Goal: Task Accomplishment & Management: Complete application form

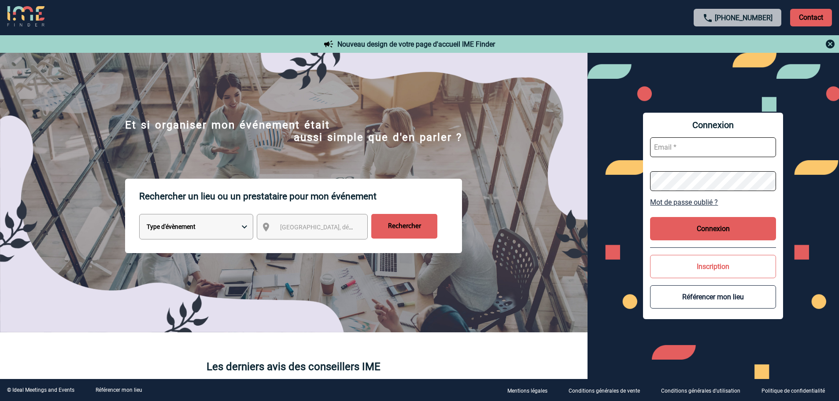
type input "mknopf@ime-groupe.com"
click at [692, 222] on button "Connexion" at bounding box center [713, 228] width 126 height 23
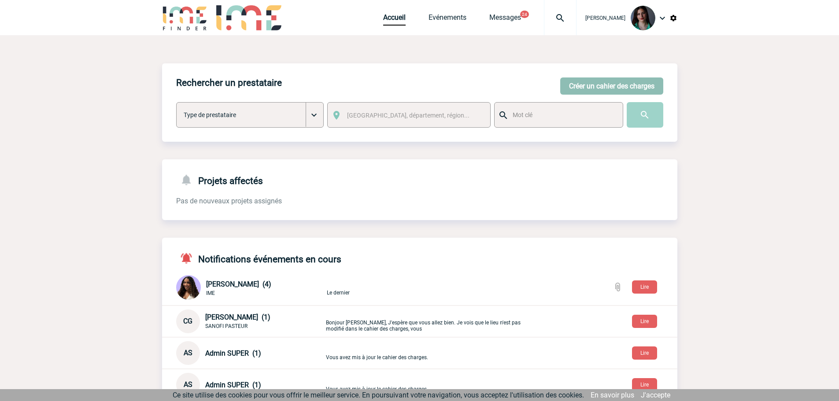
click at [620, 84] on button "Créer un cahier des charges" at bounding box center [611, 86] width 103 height 17
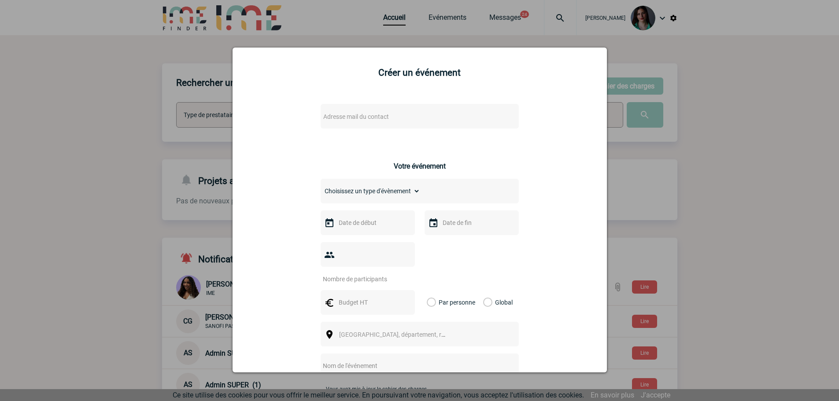
click at [372, 115] on span "Adresse mail du contact" at bounding box center [356, 116] width 66 height 7
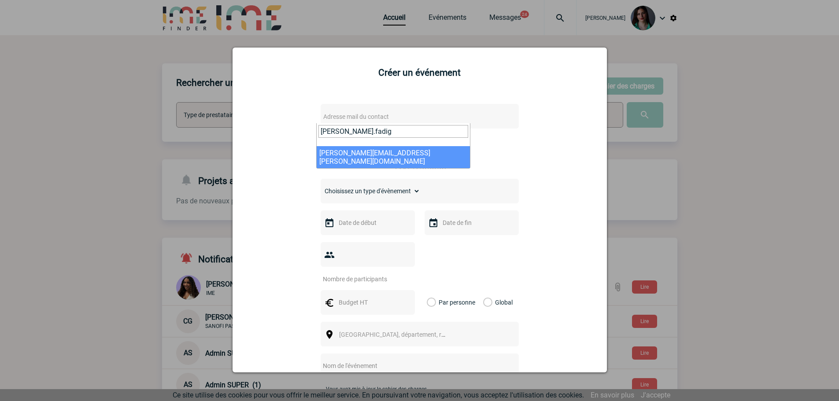
type input "[PERSON_NAME].fadig"
select select "104013"
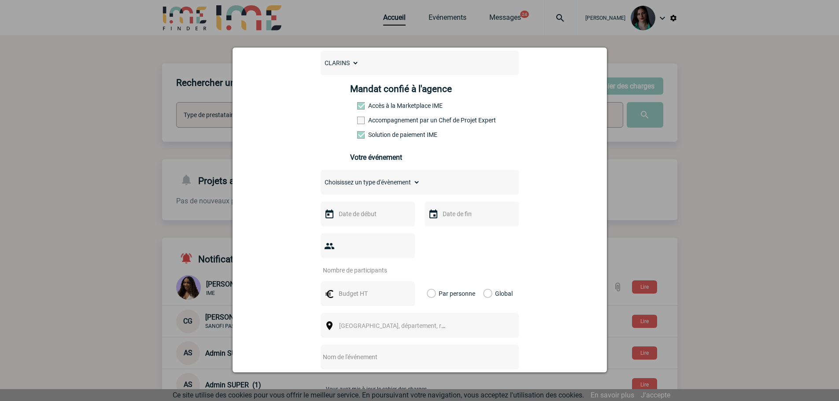
scroll to position [132, 0]
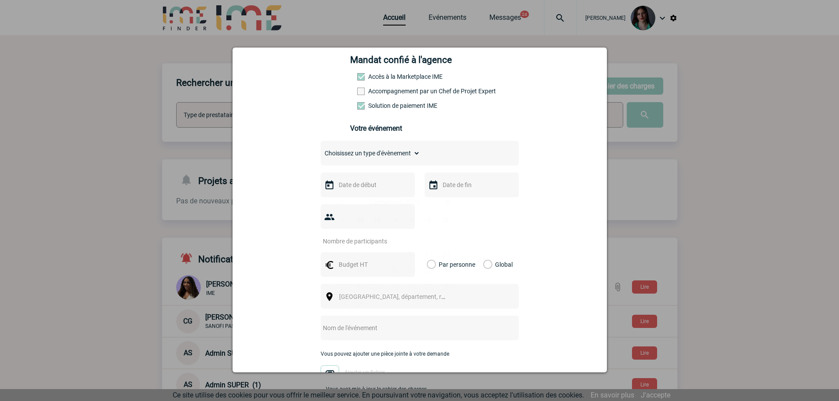
click at [373, 184] on input "text" at bounding box center [366, 184] width 61 height 11
click at [447, 203] on span "Suivant" at bounding box center [447, 202] width 7 height 7
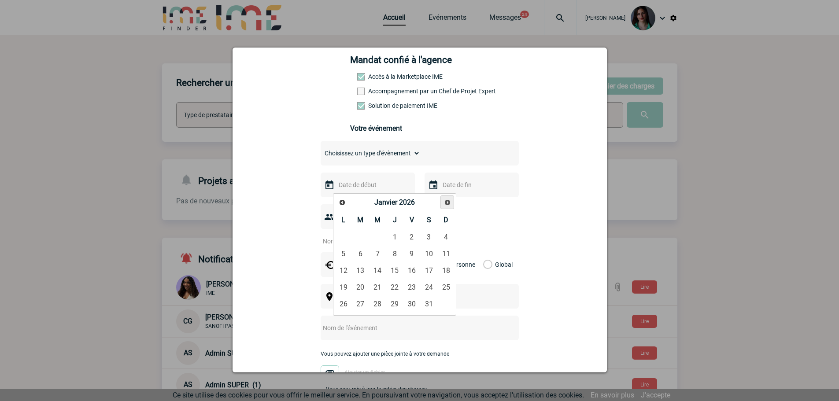
click at [447, 203] on span "Suivant" at bounding box center [447, 202] width 7 height 7
click at [361, 272] on link "14" at bounding box center [360, 271] width 16 height 16
type input "[DATE]"
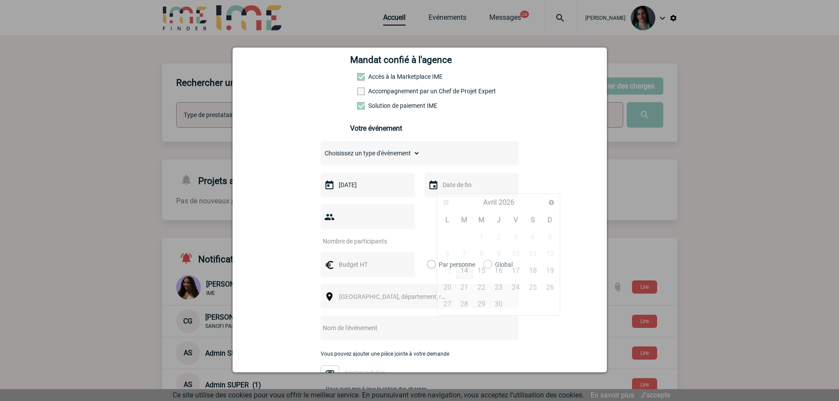
click at [449, 191] on input "text" at bounding box center [470, 184] width 61 height 11
click at [460, 270] on link "14" at bounding box center [464, 271] width 16 height 16
type input "[DATE]"
click at [394, 236] on input "number" at bounding box center [362, 241] width 83 height 11
type input "5"
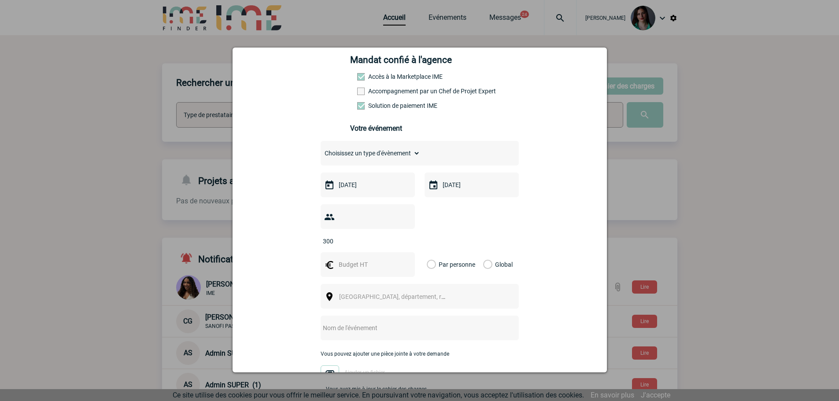
type input "300"
click at [358, 259] on input "text" at bounding box center [366, 264] width 61 height 11
type input "6000"
click at [484, 252] on label "Global" at bounding box center [486, 264] width 6 height 25
click at [0, 0] on input "Global" at bounding box center [0, 0] width 0 height 0
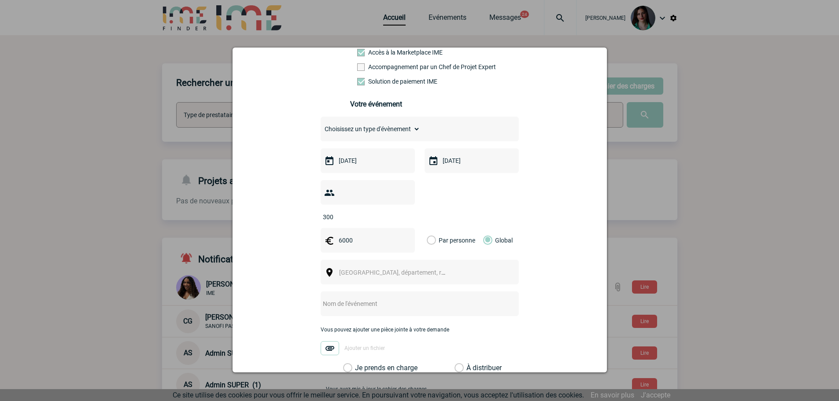
scroll to position [176, 0]
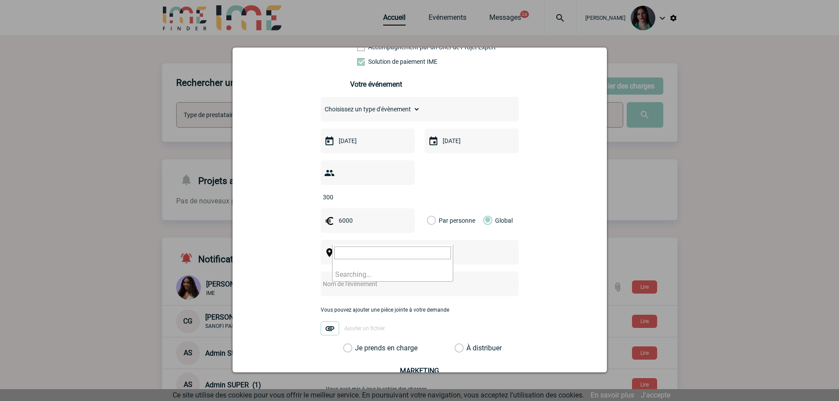
click at [355, 249] on span "[GEOGRAPHIC_DATA], département, région..." at bounding box center [400, 252] width 122 height 7
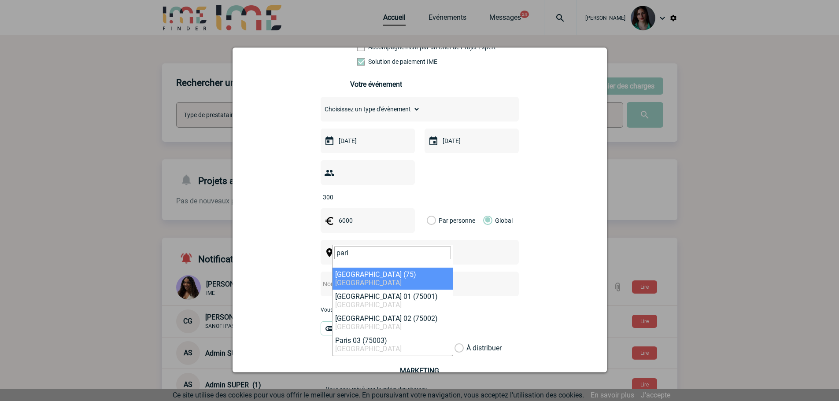
type input "pari"
select select "3"
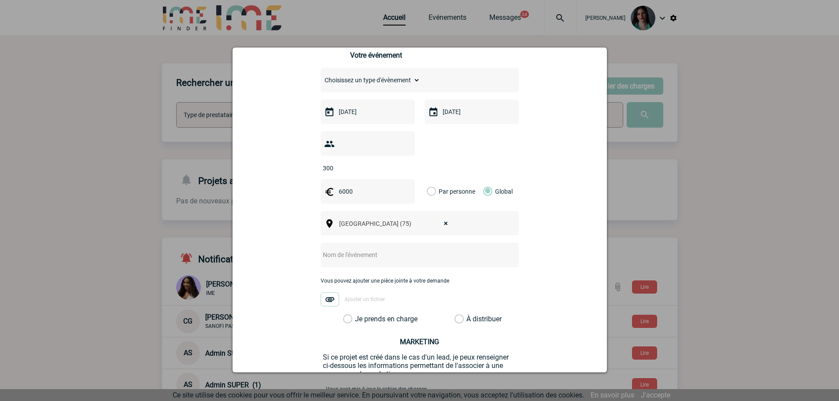
scroll to position [220, 0]
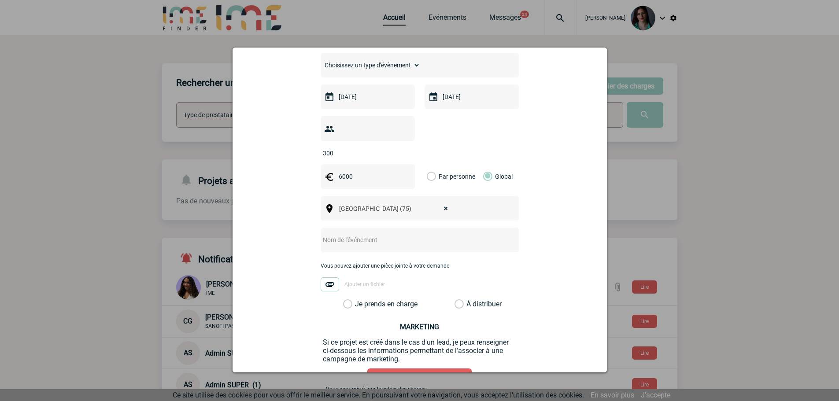
click at [376, 234] on input "text" at bounding box center [408, 239] width 175 height 11
type input "TRANSFERT"
click at [346, 300] on label "Je prends en charge" at bounding box center [350, 304] width 15 height 9
click at [0, 0] on input "Je prends en charge" at bounding box center [0, 0] width 0 height 0
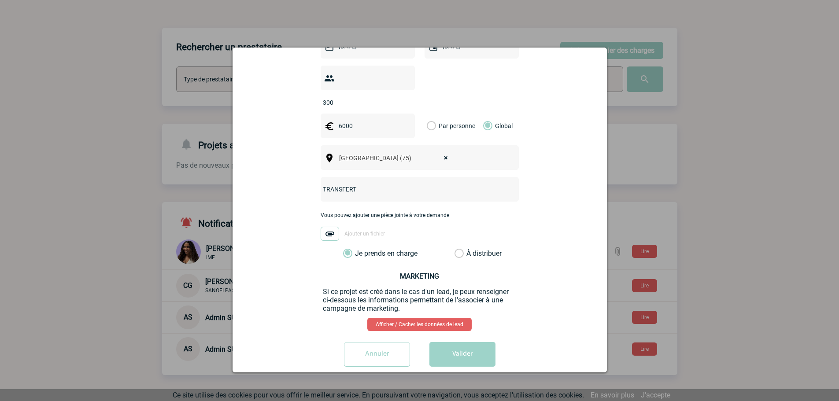
scroll to position [176, 0]
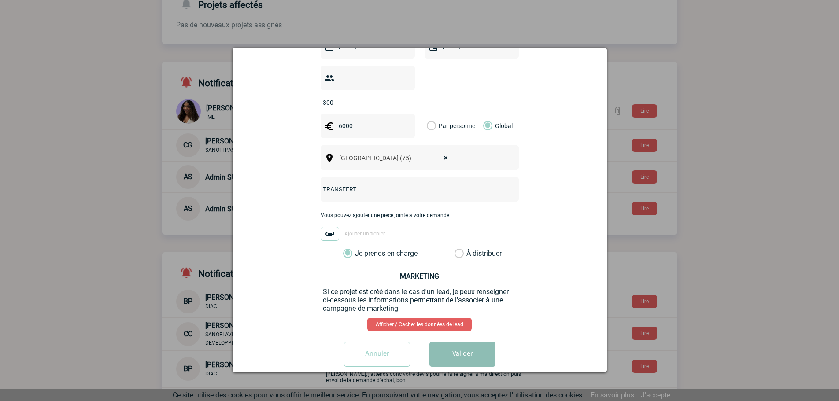
click at [451, 344] on button "Valider" at bounding box center [462, 354] width 66 height 25
click at [457, 345] on button "Valider" at bounding box center [462, 354] width 66 height 25
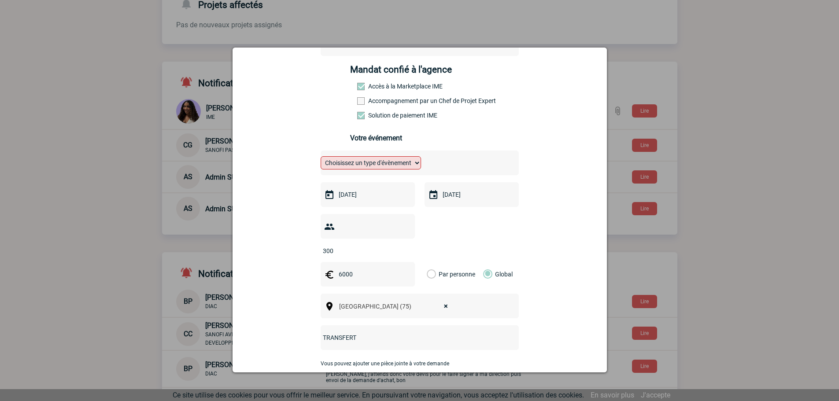
scroll to position [95, 0]
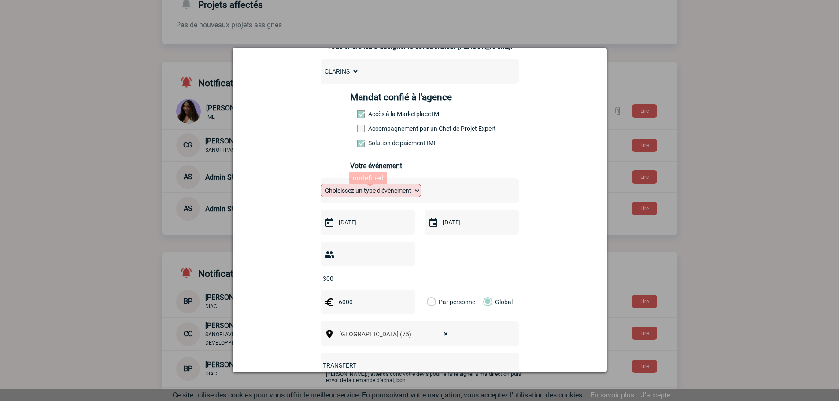
click at [387, 196] on select "Choisissez un type d'évènement Séminaire avec nuitée Séminaire sans nuitée Repa…" at bounding box center [371, 190] width 100 height 13
select select "9"
click at [321, 186] on select "Choisissez un type d'évènement Séminaire avec nuitée Séminaire sans nuitée Repa…" at bounding box center [371, 190] width 100 height 13
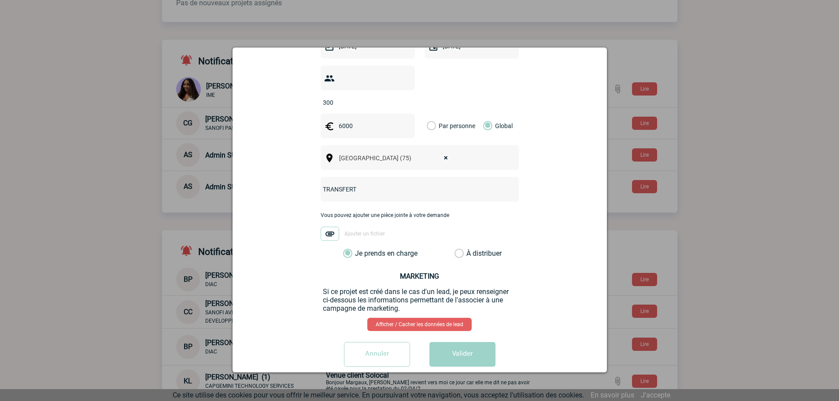
scroll to position [234, 0]
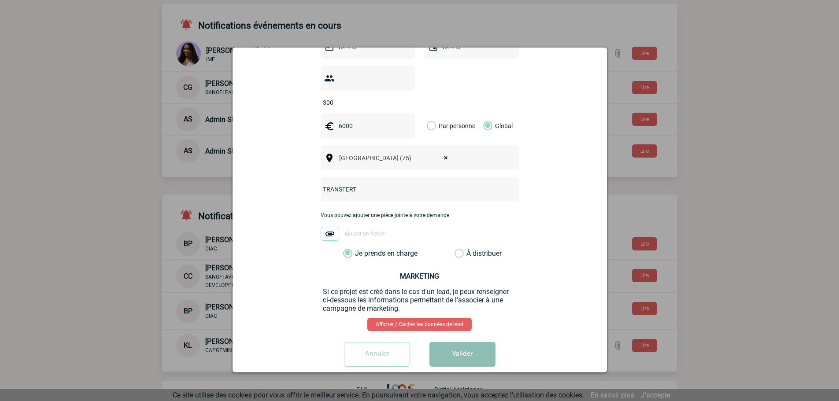
click at [449, 345] on button "Valider" at bounding box center [462, 354] width 66 height 25
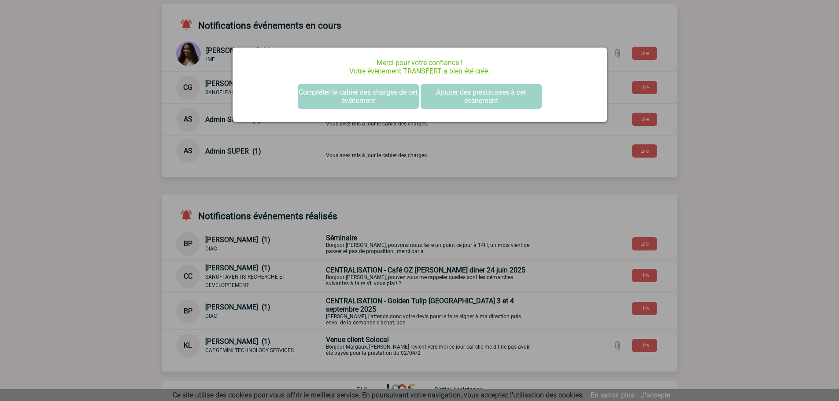
click at [722, 123] on div at bounding box center [419, 200] width 839 height 401
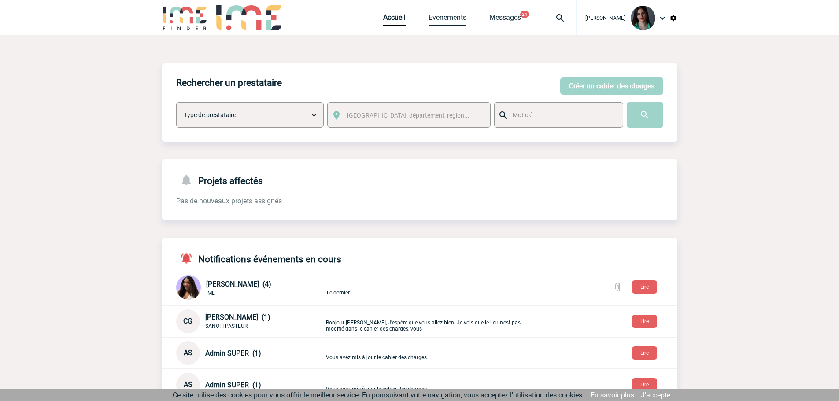
click at [451, 22] on link "Evénements" at bounding box center [448, 19] width 38 height 12
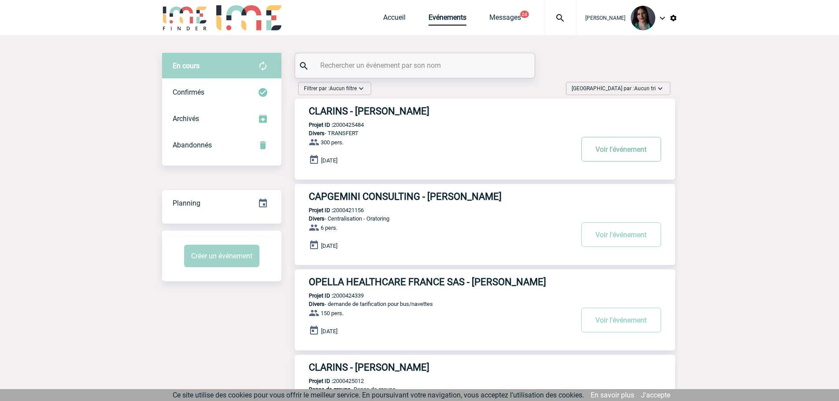
click at [619, 148] on button "Voir l'événement" at bounding box center [621, 149] width 80 height 25
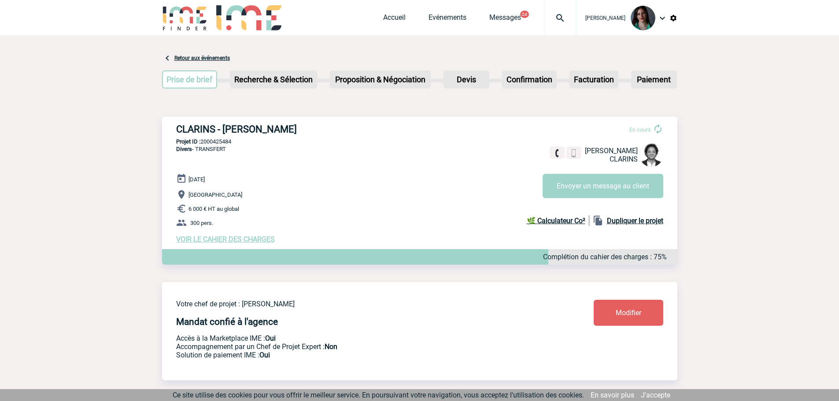
drag, startPoint x: 305, startPoint y: 126, endPoint x: 173, endPoint y: 120, distance: 132.3
click at [173, 120] on div "CLARINS - Stéphanie FADIGA En cours Stéphanie FADIGA CLARINS Envoyer un message…" at bounding box center [419, 184] width 515 height 134
copy h3 "CLARINS - Stéphanie FADIGA"
drag, startPoint x: 234, startPoint y: 142, endPoint x: 203, endPoint y: 140, distance: 31.3
click at [203, 140] on p "Projet ID : 2000425484" at bounding box center [419, 141] width 515 height 7
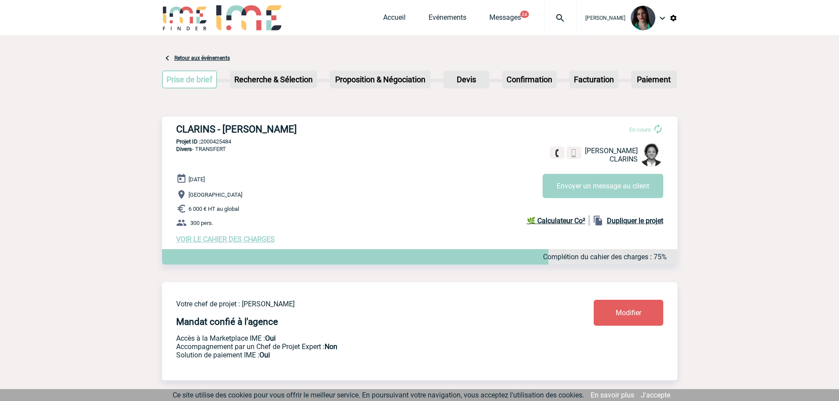
copy p "2000425484"
